Goal: Find specific page/section: Find specific page/section

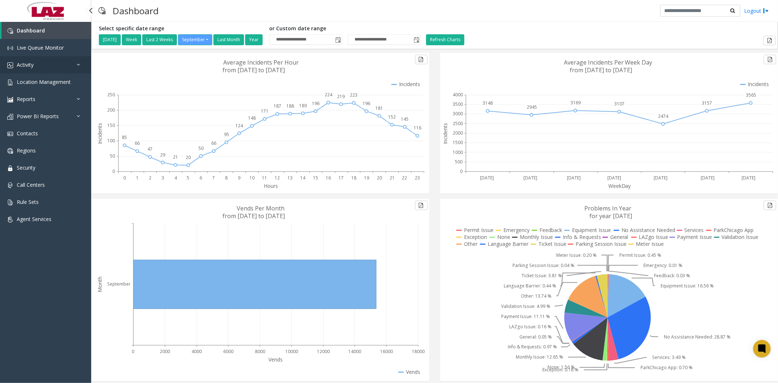
click at [26, 66] on span "Activity" at bounding box center [25, 64] width 17 height 7
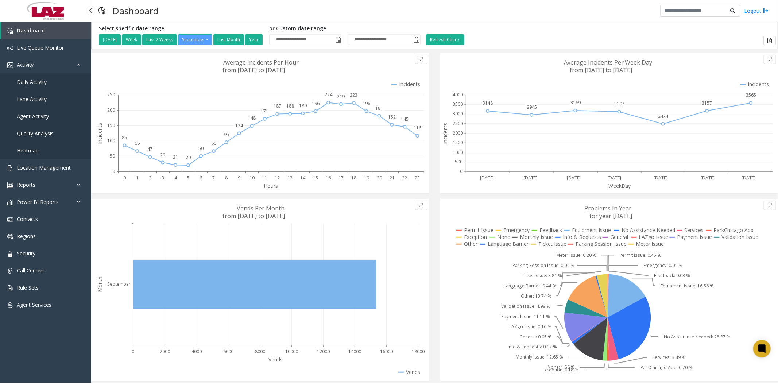
click at [33, 78] on span "Daily Activity" at bounding box center [32, 81] width 30 height 7
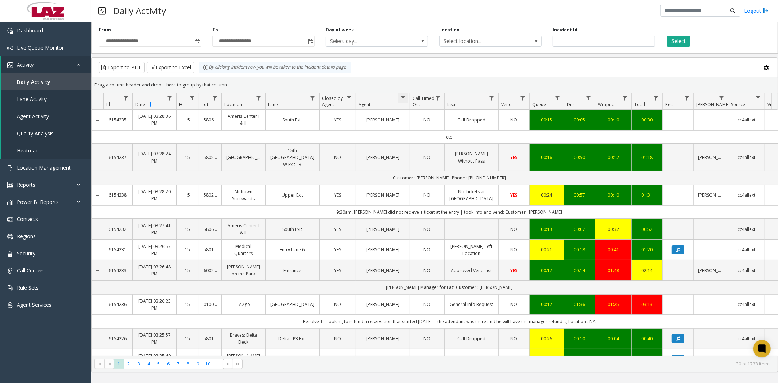
click at [403, 98] on span "Data table" at bounding box center [403, 98] width 6 height 6
click at [423, 130] on input "Agent Filter" at bounding box center [435, 129] width 62 height 12
click at [488, 39] on span "Select location..." at bounding box center [479, 41] width 81 height 10
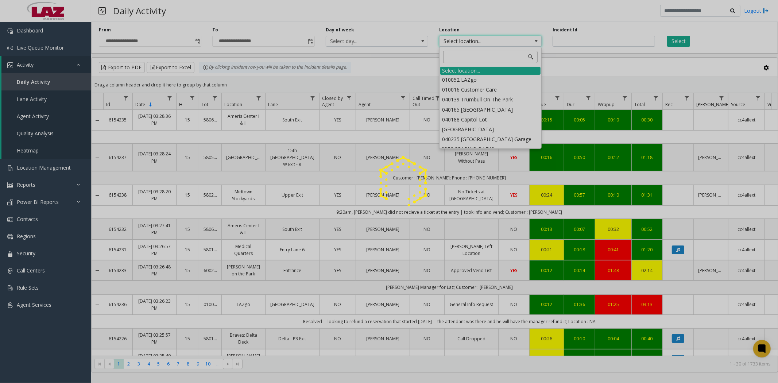
click at [472, 55] on input at bounding box center [490, 57] width 94 height 12
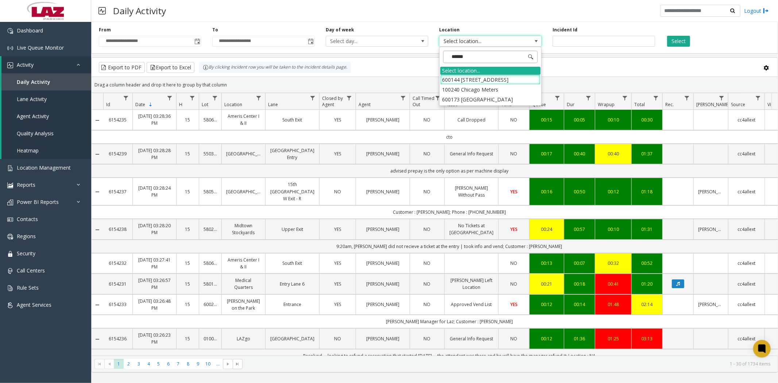
type input "*******"
click at [478, 92] on li "100240 Chicago Meters" at bounding box center [490, 90] width 100 height 10
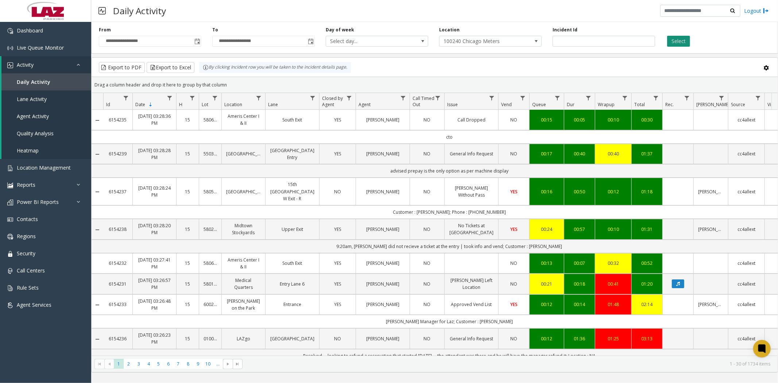
click at [677, 40] on button "Select" at bounding box center [678, 41] width 23 height 11
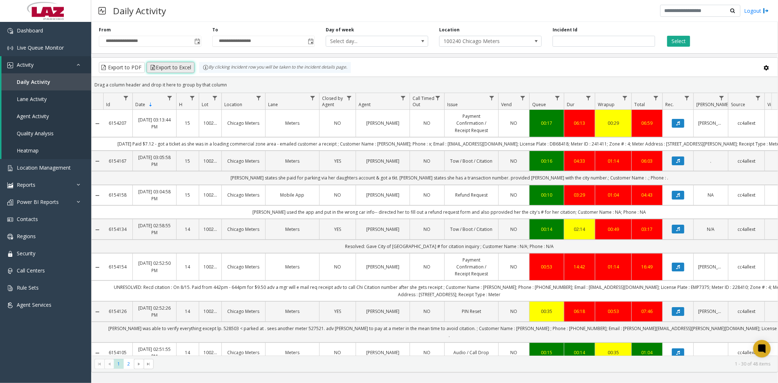
click at [162, 68] on button "Export to Excel" at bounding box center [171, 67] width 48 height 11
click at [51, 46] on span "Live Queue Monitor" at bounding box center [40, 47] width 47 height 7
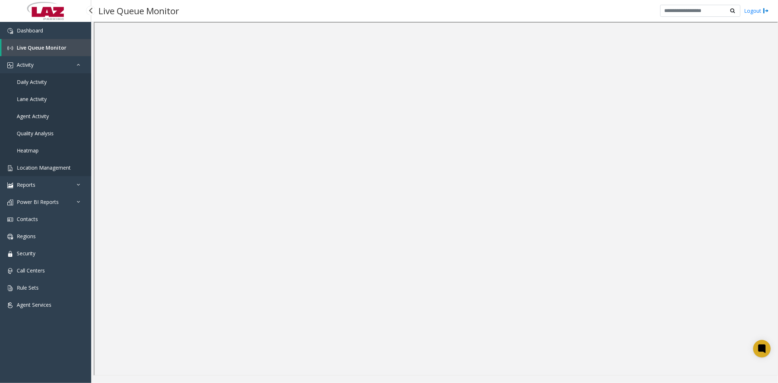
click at [50, 164] on span "Location Management" at bounding box center [44, 167] width 54 height 7
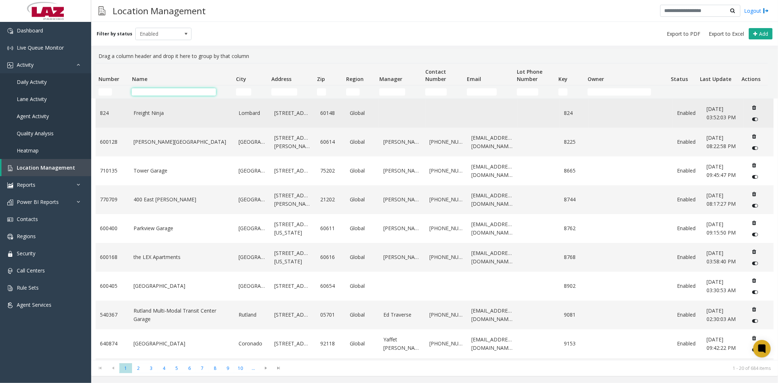
drag, startPoint x: 155, startPoint y: 95, endPoint x: 365, endPoint y: 108, distance: 210.1
click at [155, 95] on input "Name Filter" at bounding box center [174, 91] width 84 height 7
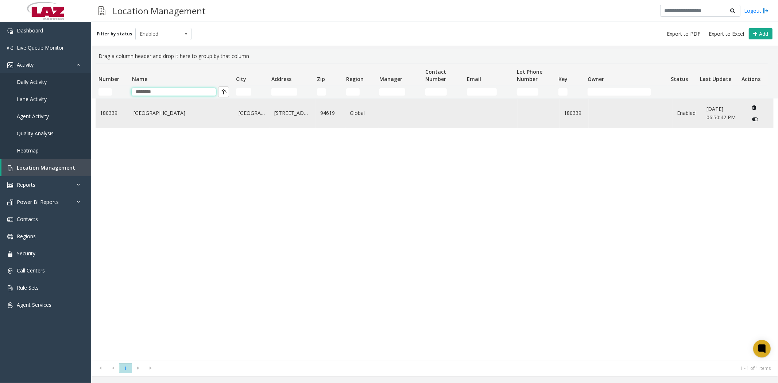
type input "********"
click at [153, 117] on link "[GEOGRAPHIC_DATA]" at bounding box center [181, 113] width 96 height 8
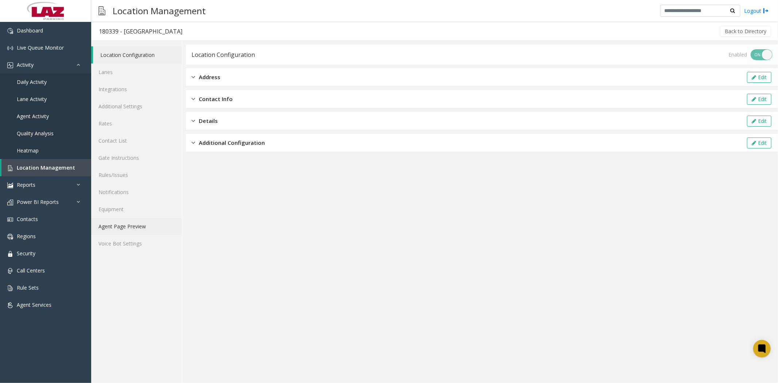
click at [135, 227] on link "Agent Page Preview" at bounding box center [136, 226] width 91 height 17
